Goal: Transaction & Acquisition: Book appointment/travel/reservation

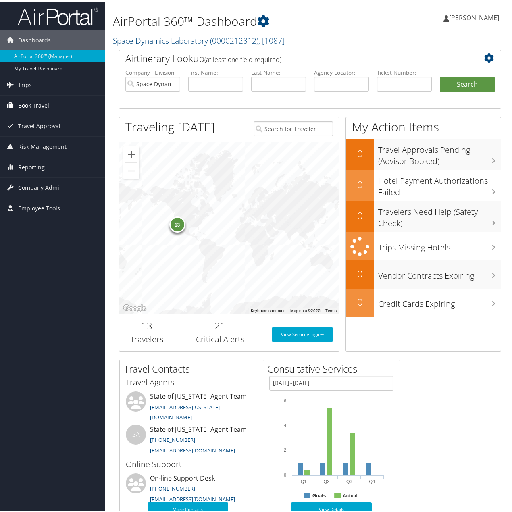
click at [37, 103] on span "Book Travel" at bounding box center [33, 104] width 31 height 20
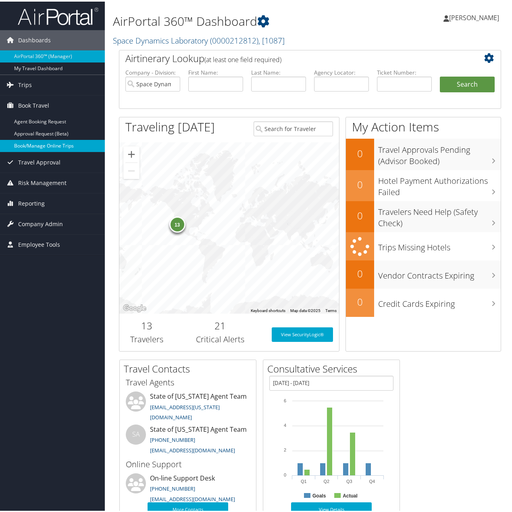
click at [37, 142] on link "Book/Manage Online Trips" at bounding box center [52, 144] width 105 height 12
